Goal: Find contact information: Find contact information

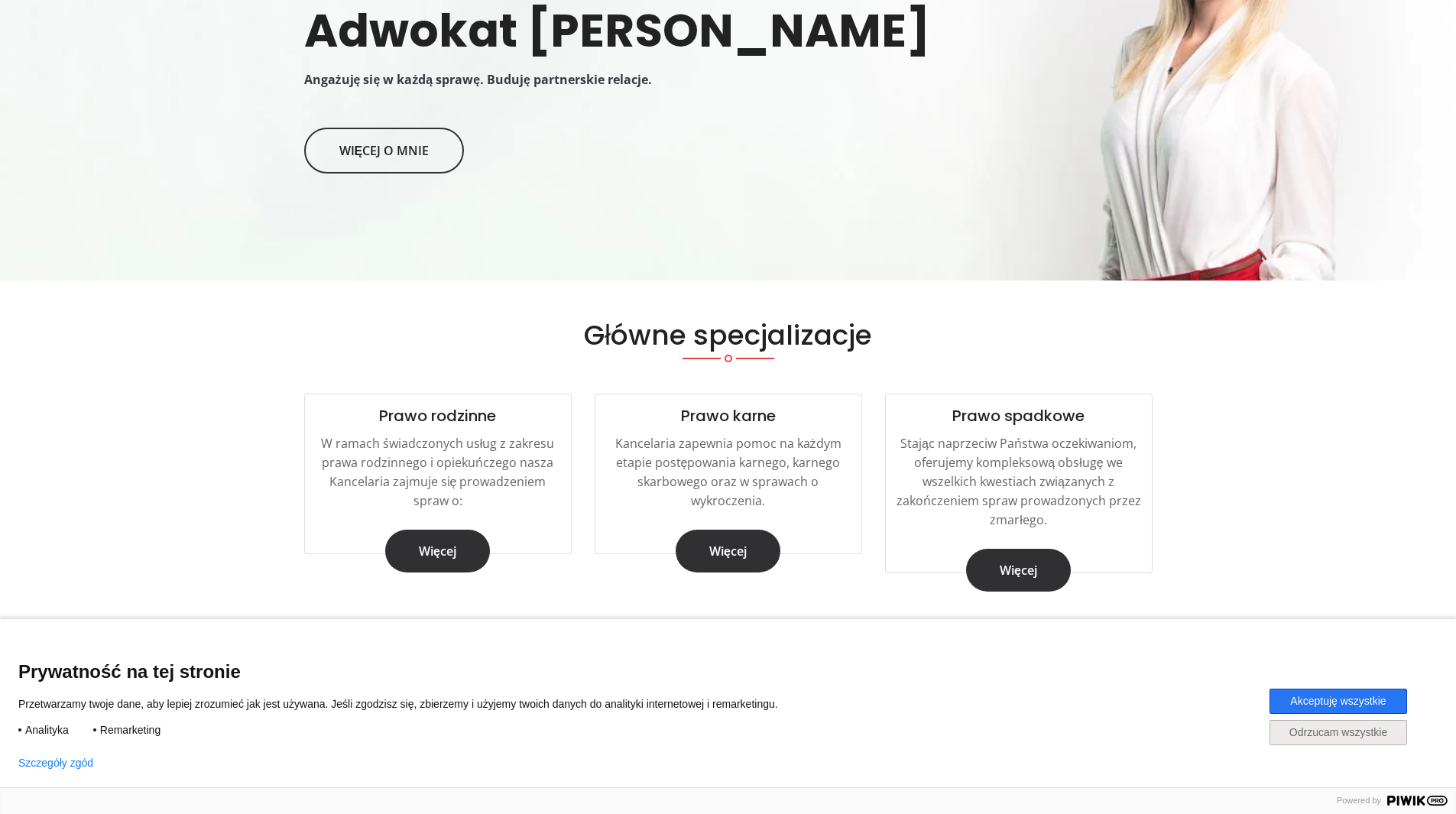
scroll to position [611, 0]
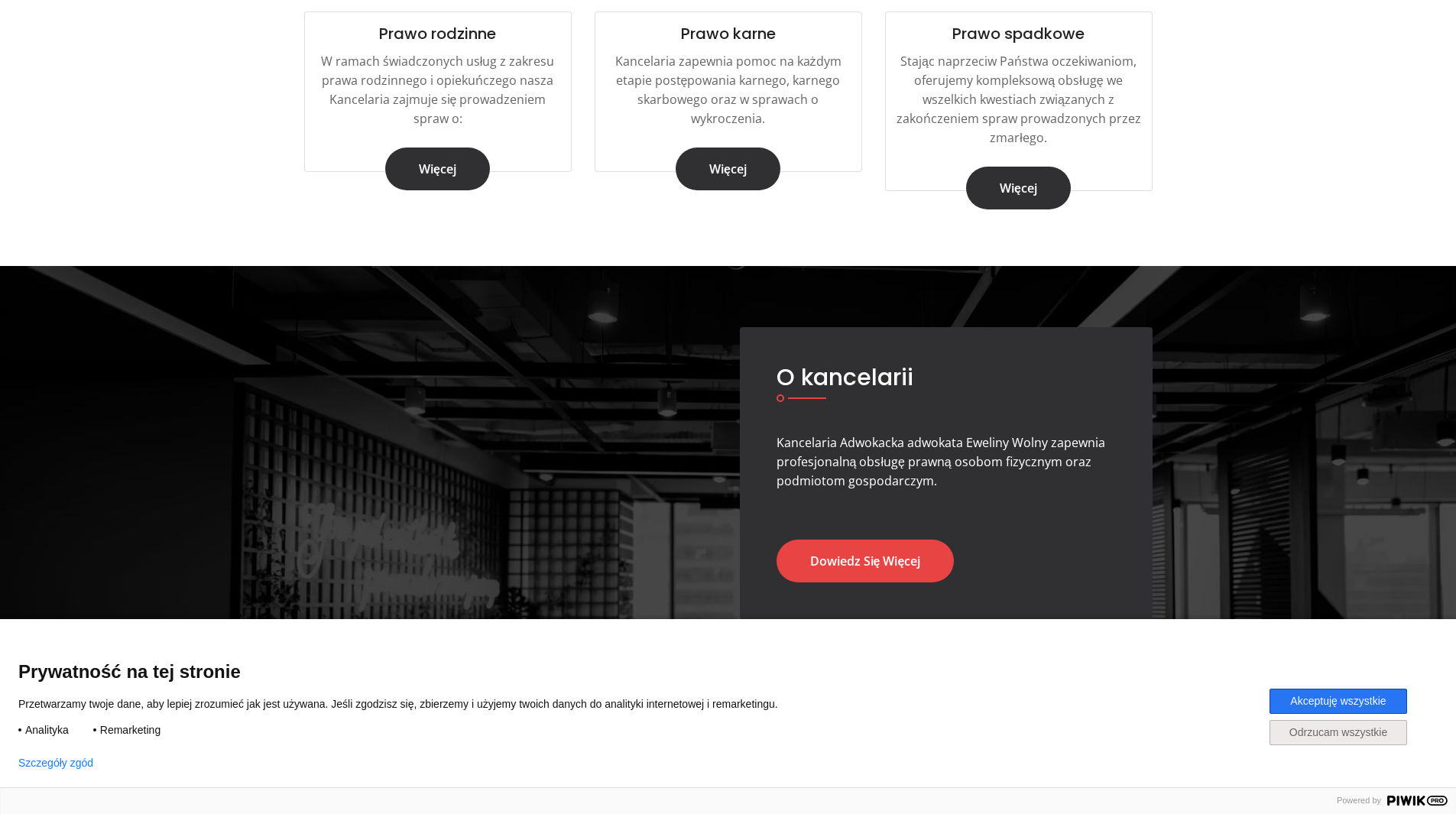
click at [1322, 689] on button "Akceptuję wszystkie" at bounding box center [1338, 701] width 138 height 25
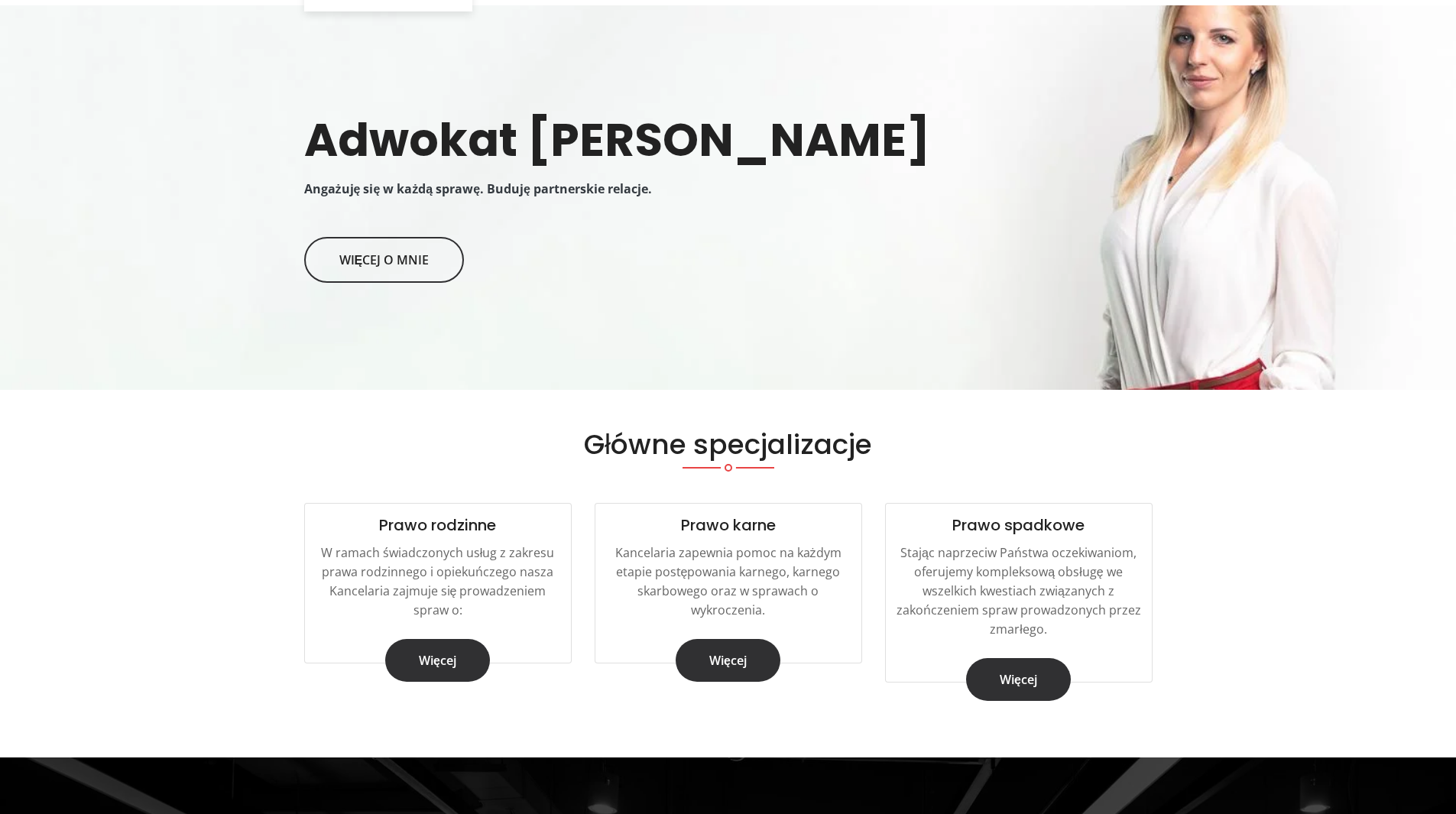
scroll to position [0, 0]
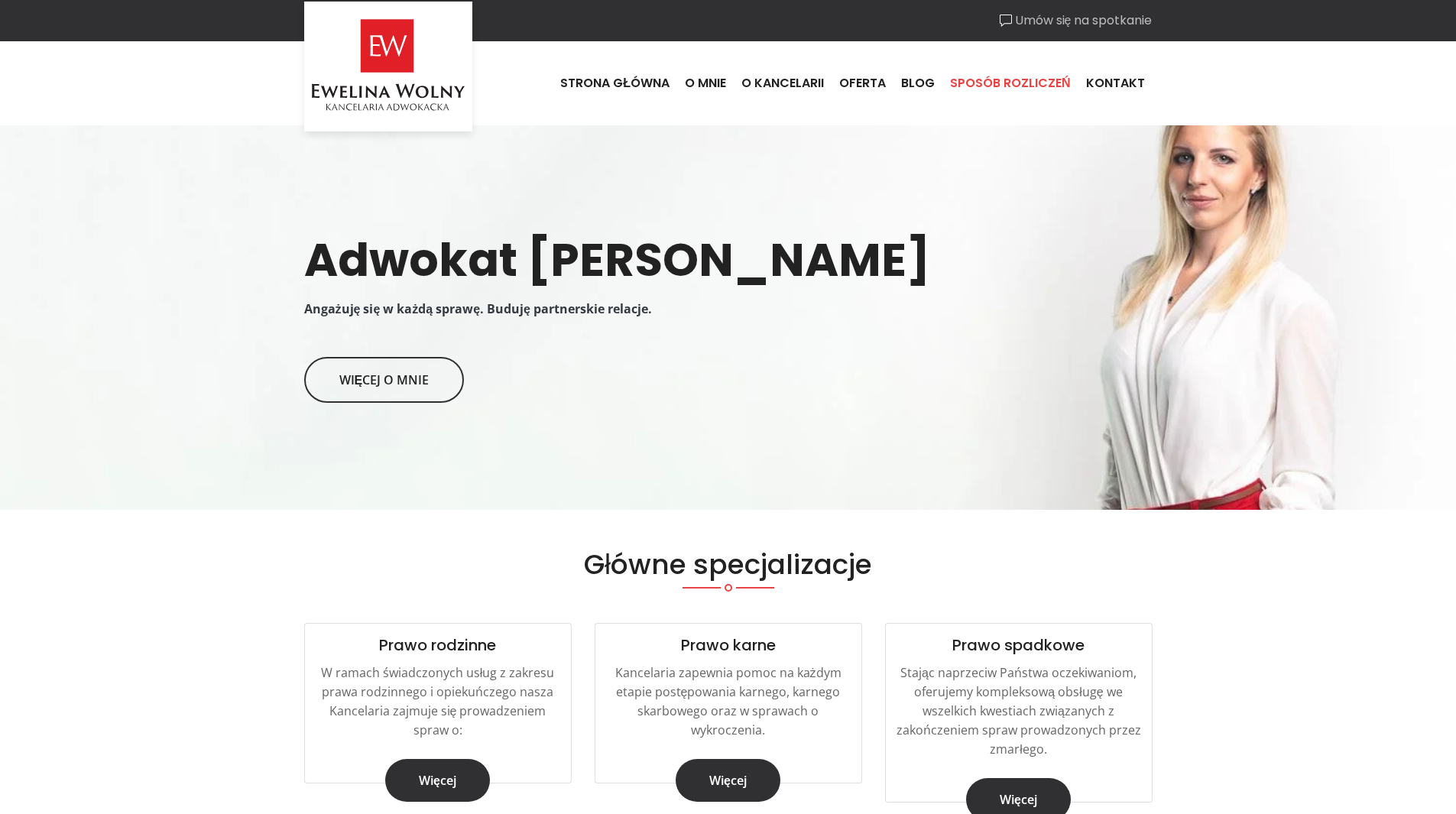
click at [980, 91] on link "Sposób rozliczeń" at bounding box center [1010, 83] width 136 height 42
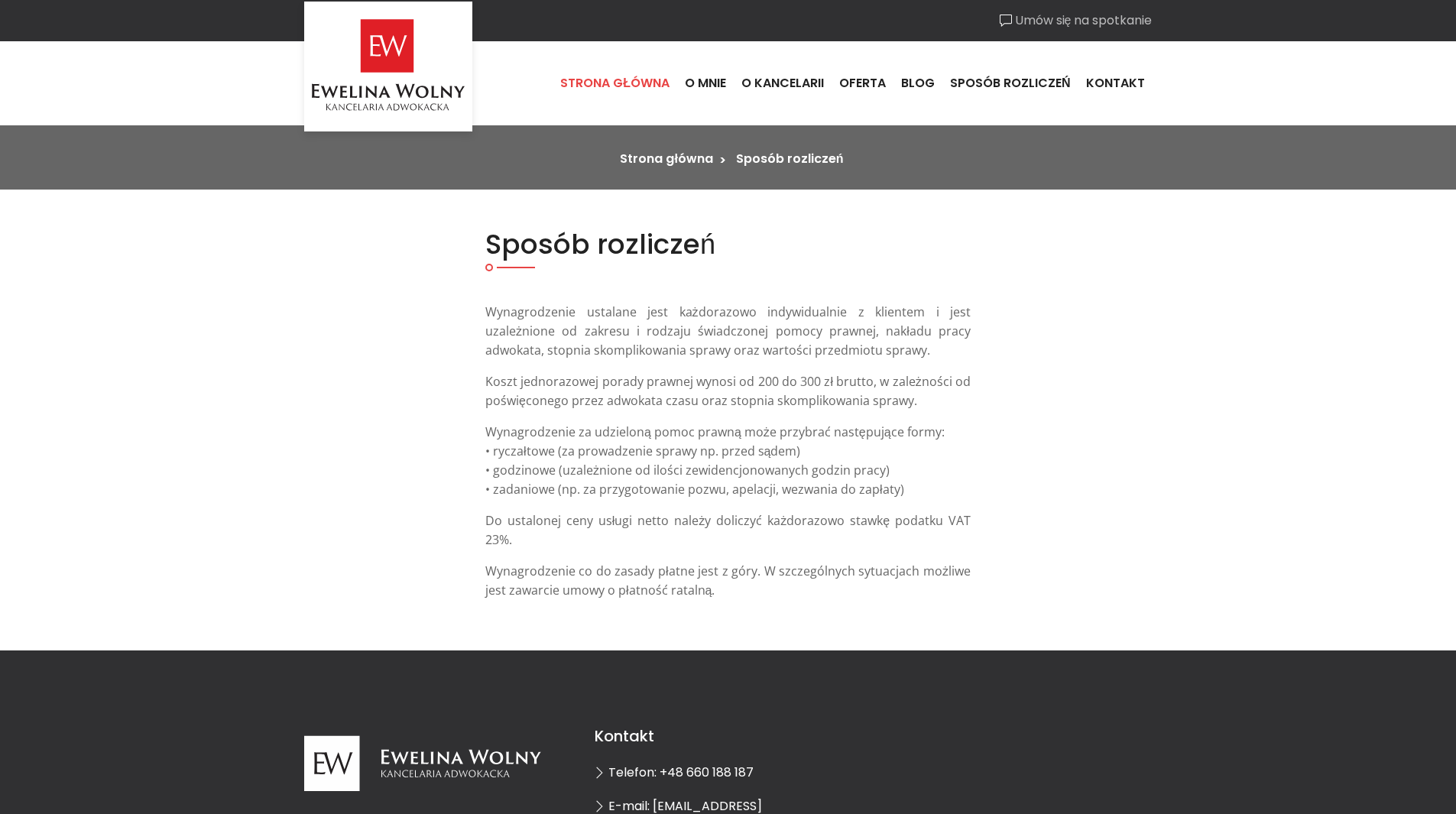
click at [602, 87] on link "Strona główna" at bounding box center [615, 83] width 125 height 42
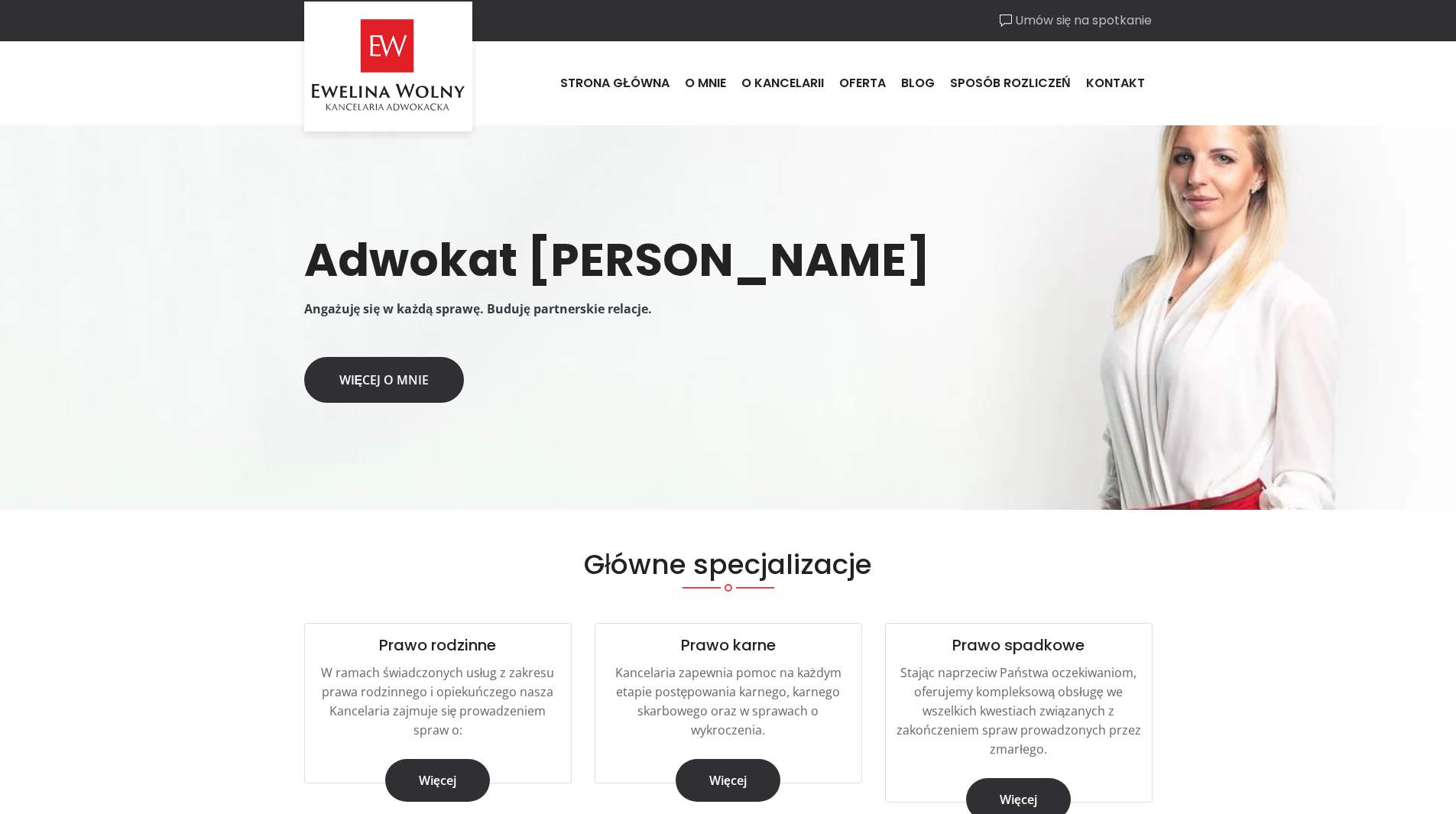
click at [420, 385] on link "Więcej o mnie" at bounding box center [384, 379] width 160 height 46
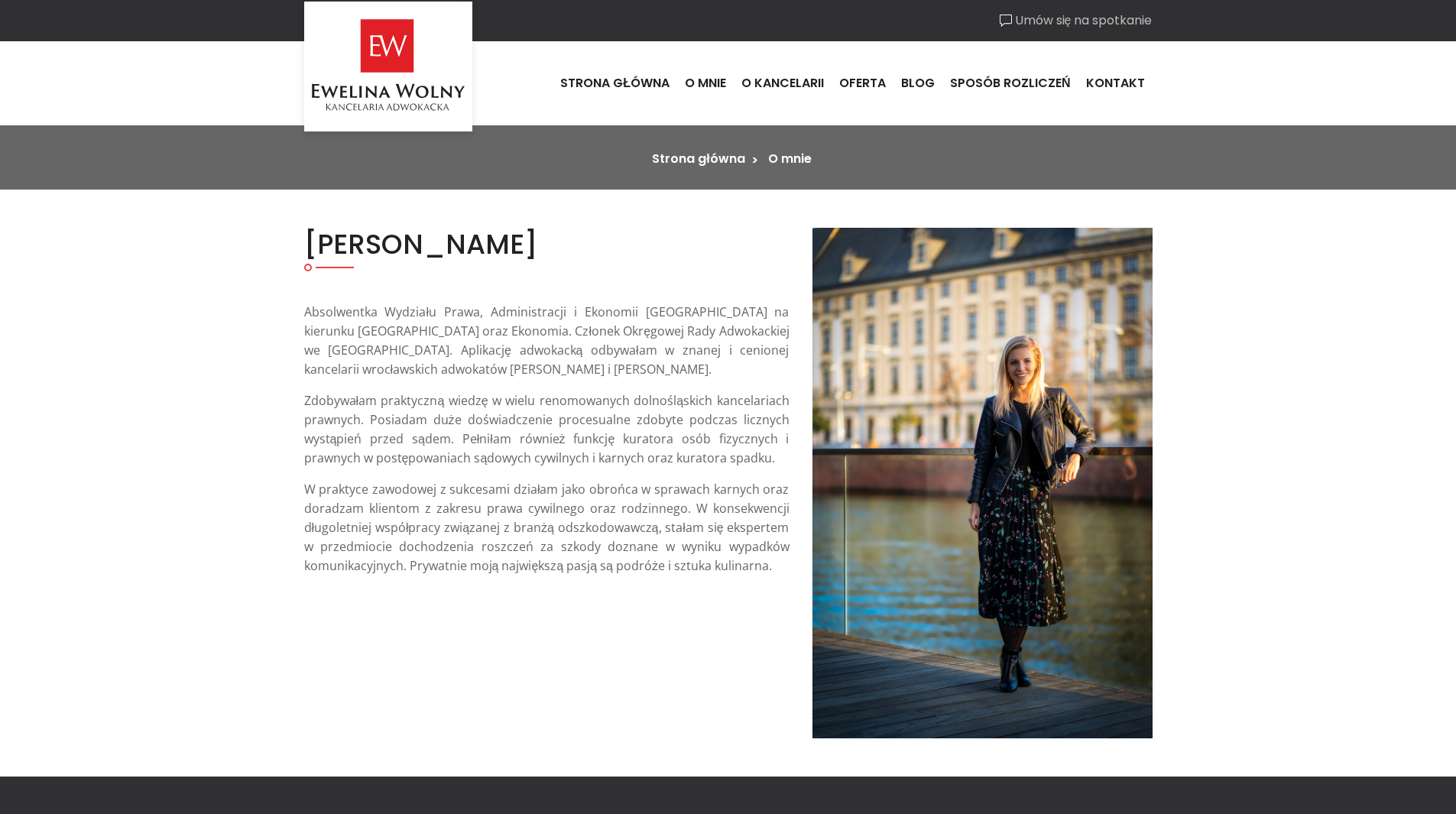
click at [1036, 27] on link "Umów się na spotkanie" at bounding box center [1077, 21] width 153 height 19
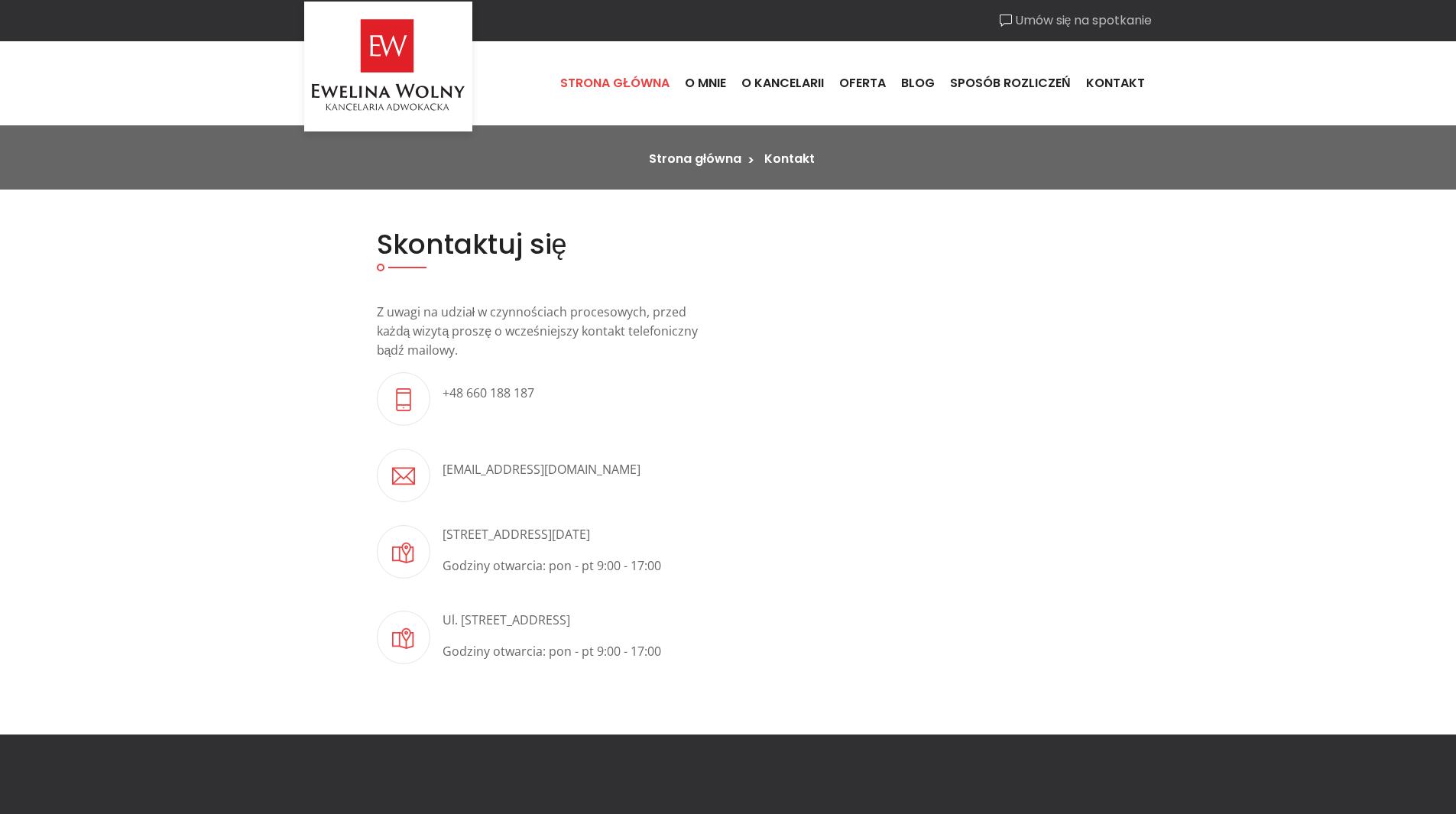
click at [655, 81] on link "Strona główna" at bounding box center [615, 83] width 125 height 42
